Goal: Find specific page/section: Find specific page/section

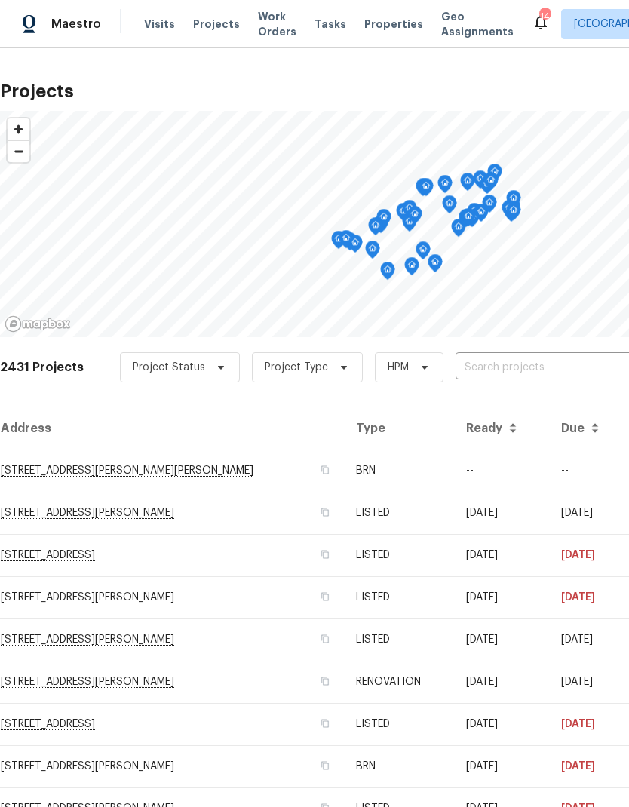
click at [527, 372] on input "text" at bounding box center [541, 367] width 173 height 23
type input "8 [PERSON_NAME]"
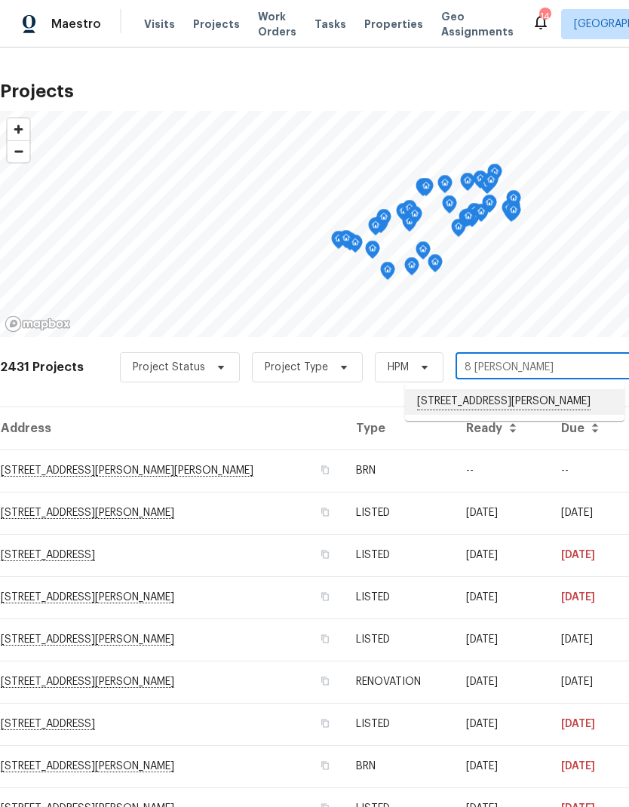
click at [522, 397] on li "[STREET_ADDRESS][PERSON_NAME]" at bounding box center [514, 402] width 219 height 26
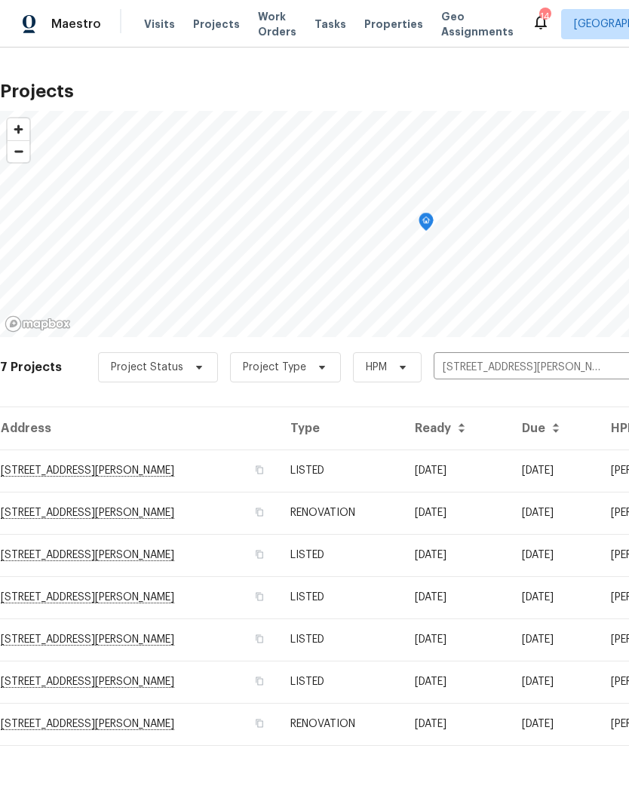
click at [46, 461] on td "[STREET_ADDRESS][PERSON_NAME]" at bounding box center [139, 470] width 278 height 42
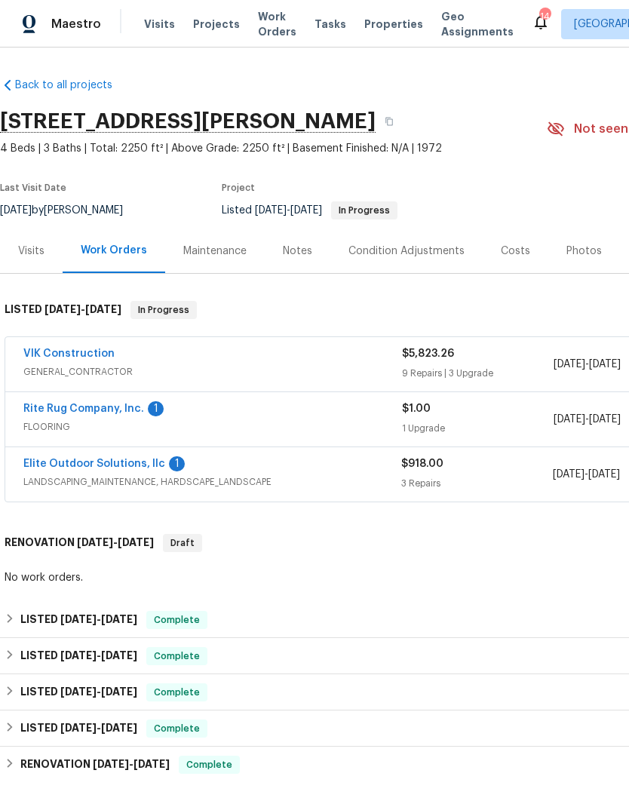
click at [57, 349] on link "VIK Construction" at bounding box center [68, 353] width 91 height 11
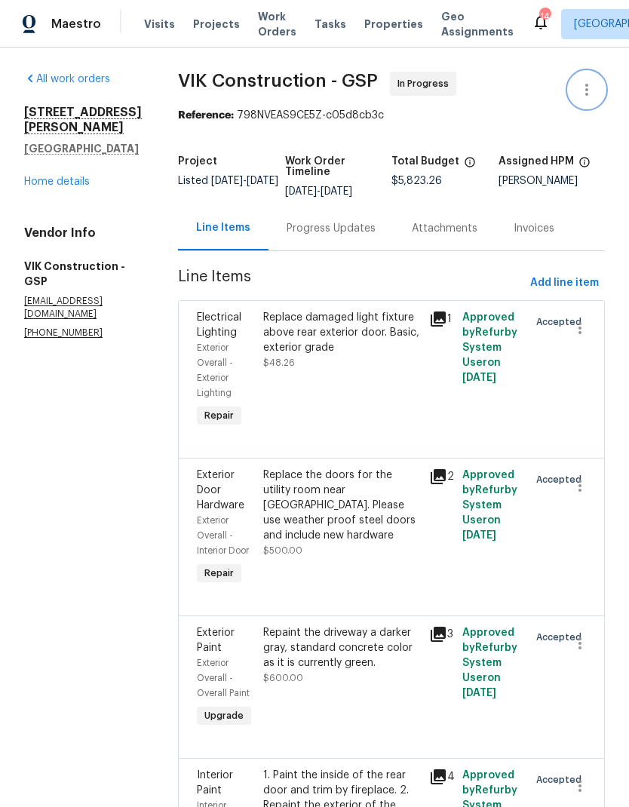
click at [585, 88] on icon "button" at bounding box center [587, 90] width 18 height 18
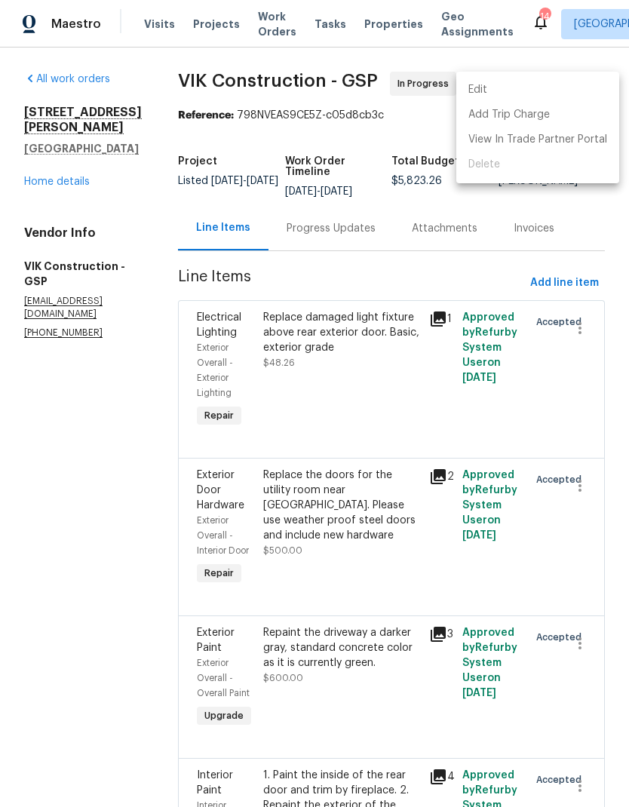
click at [512, 211] on div at bounding box center [314, 403] width 629 height 807
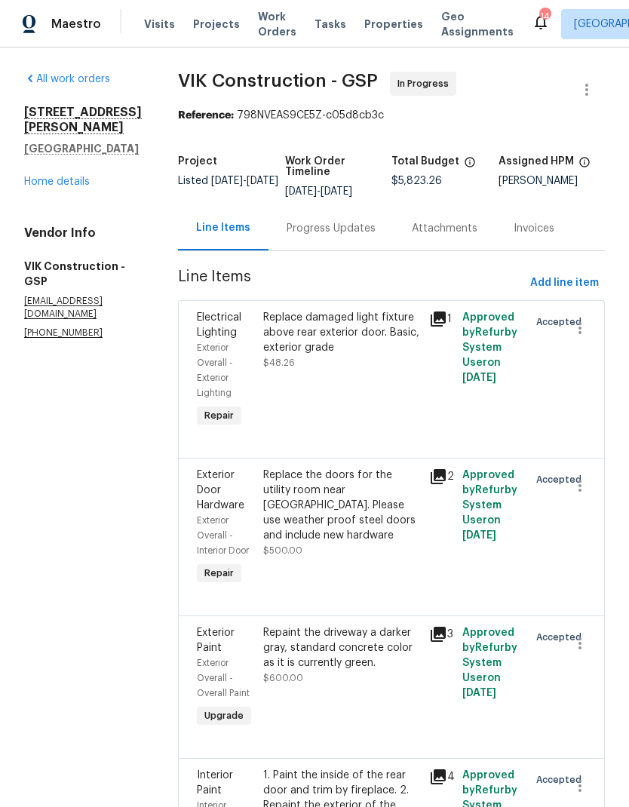
click at [381, 23] on span "Properties" at bounding box center [393, 24] width 59 height 15
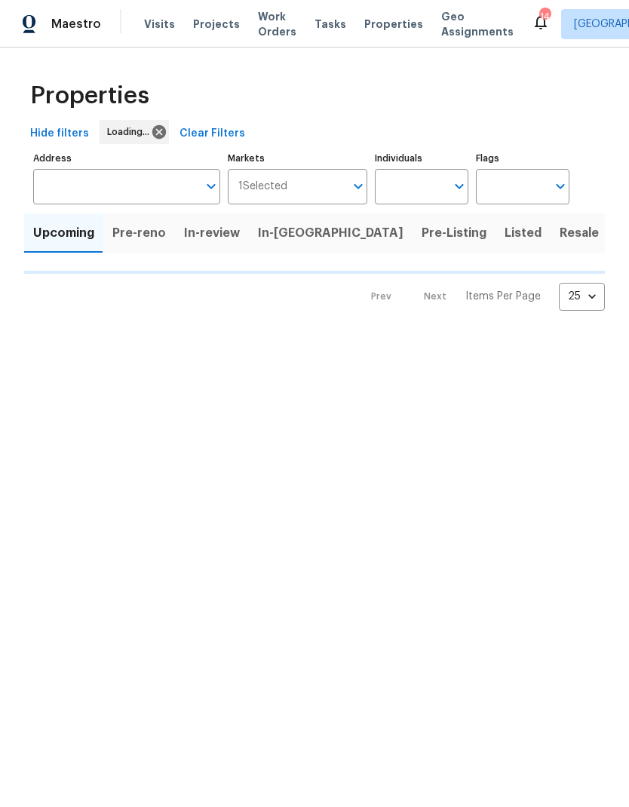
click at [127, 185] on input "Address" at bounding box center [115, 186] width 164 height 35
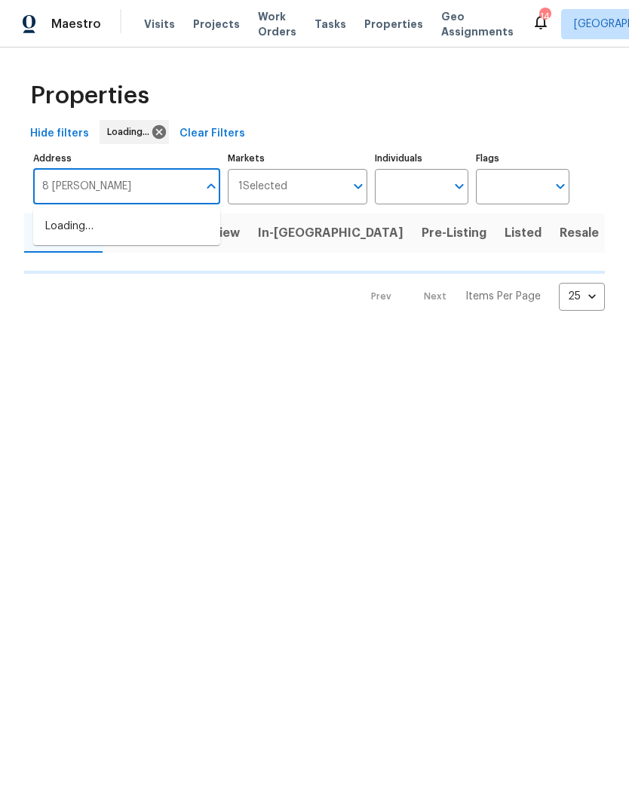
type input "8 [PERSON_NAME]"
